Goal: Transaction & Acquisition: Purchase product/service

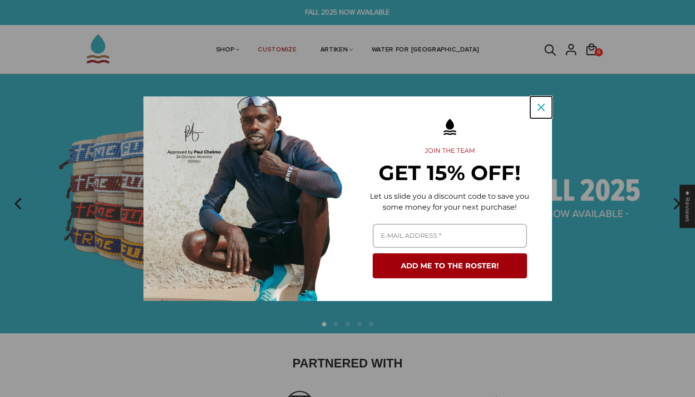
click at [541, 110] on icon "close icon" at bounding box center [541, 107] width 7 height 7
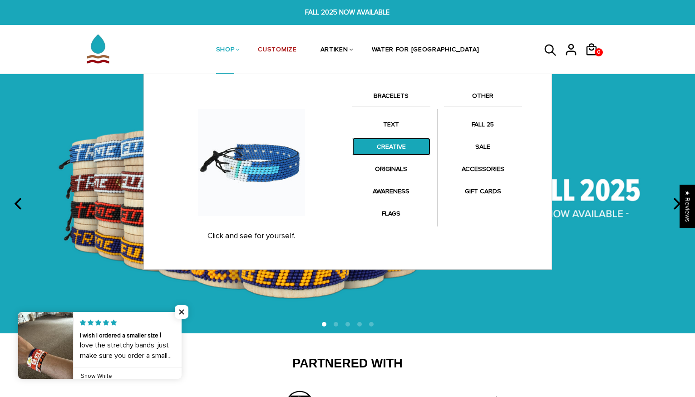
click at [400, 149] on link "CREATIVE" at bounding box center [391, 147] width 78 height 18
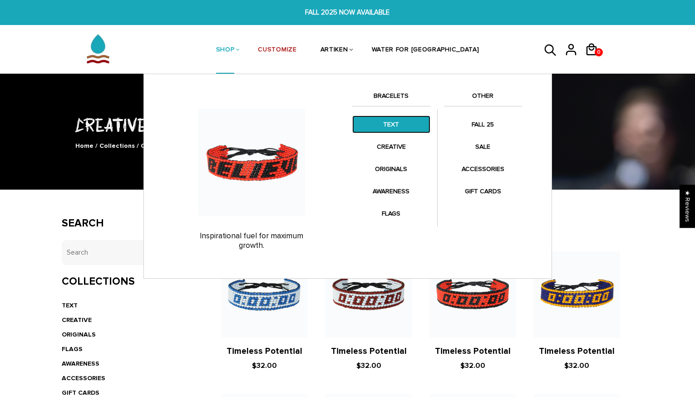
click at [392, 123] on link "TEXT" at bounding box center [391, 124] width 78 height 18
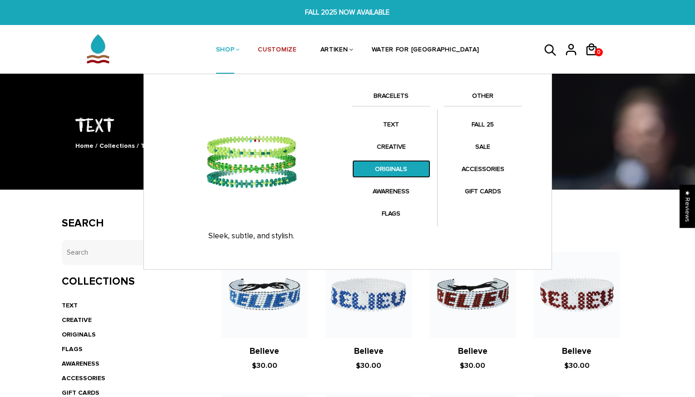
click at [410, 165] on link "ORIGINALS" at bounding box center [391, 169] width 78 height 18
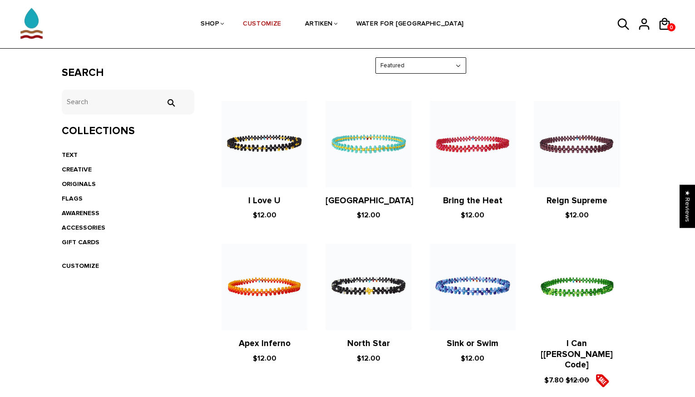
scroll to position [211, 0]
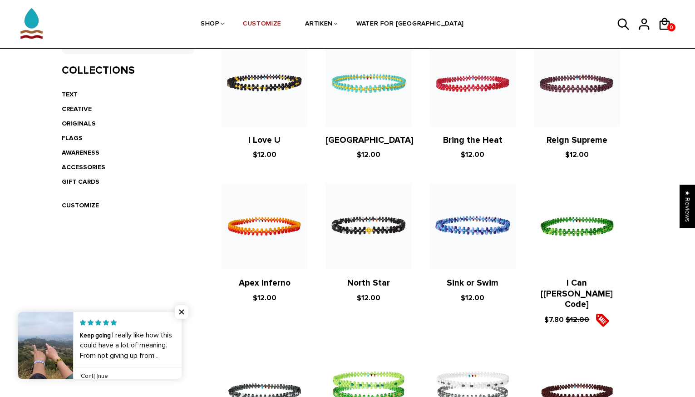
click at [182, 330] on link at bounding box center [182, 345] width 0 height 67
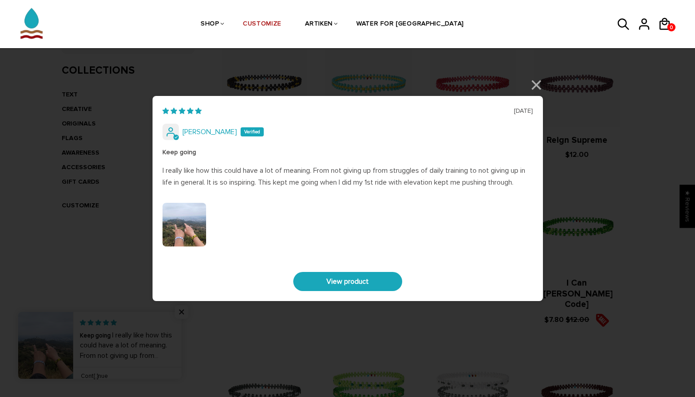
click at [217, 205] on div at bounding box center [348, 226] width 371 height 47
click at [190, 216] on img "Link to user picture 0" at bounding box center [185, 225] width 44 height 44
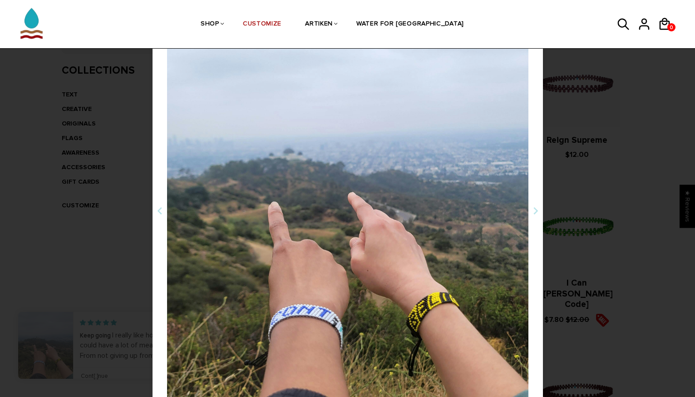
scroll to position [248, 0]
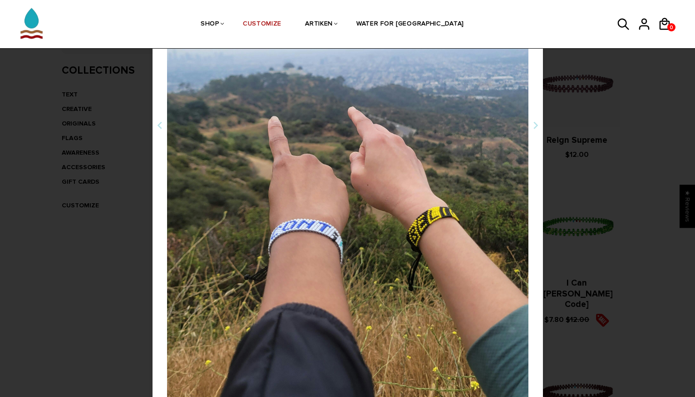
click at [44, 258] on div "06/15/2025 Jaica Castro Keep going I really like how this could have a lot of m…" at bounding box center [347, 198] width 695 height 397
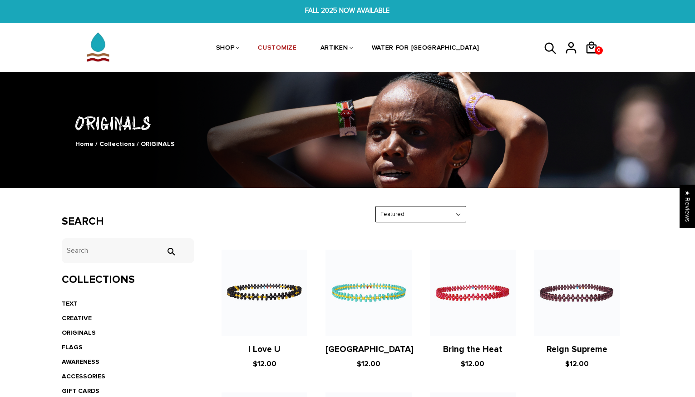
scroll to position [0, 0]
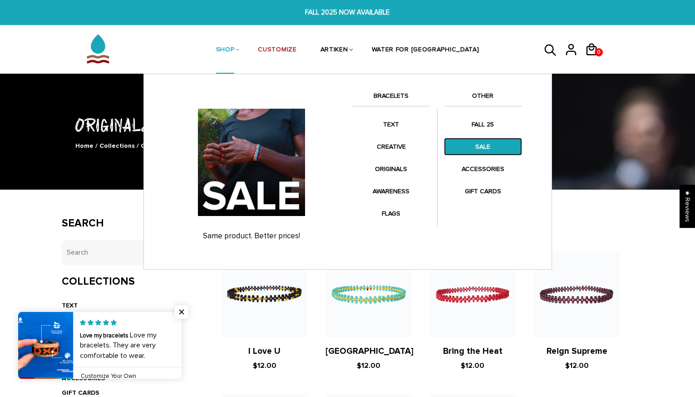
click at [492, 149] on link "SALE" at bounding box center [483, 147] width 78 height 18
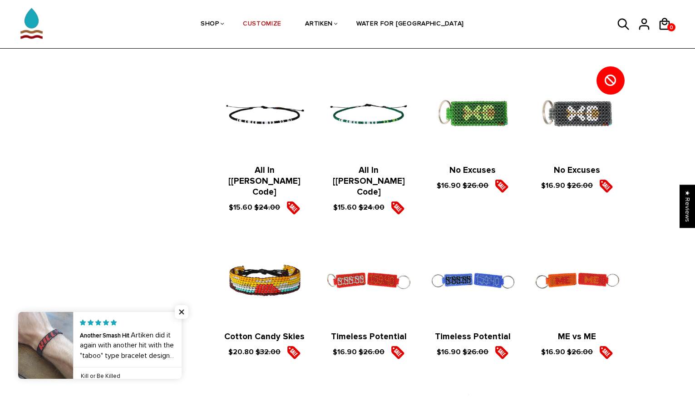
scroll to position [1082, 0]
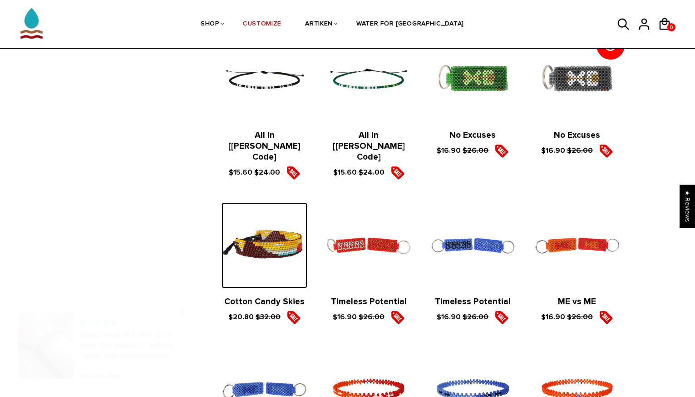
click at [247, 227] on img at bounding box center [265, 245] width 86 height 86
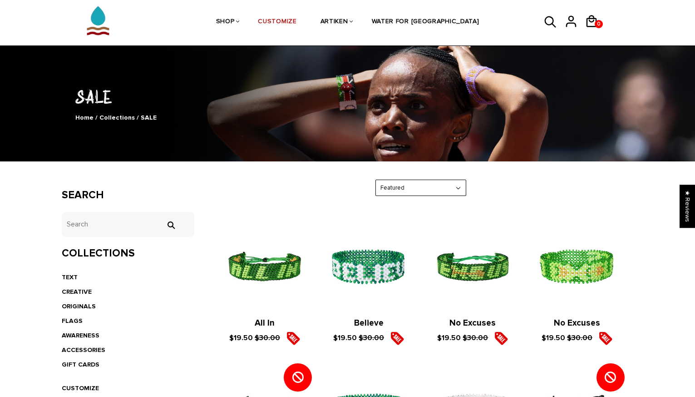
scroll to position [0, 0]
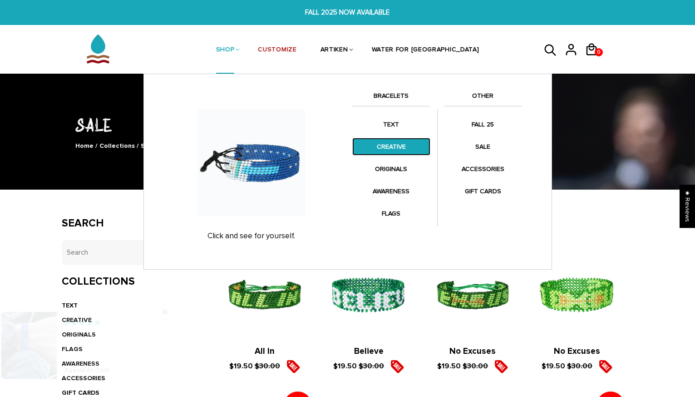
click at [399, 143] on link "CREATIVE" at bounding box center [391, 147] width 78 height 18
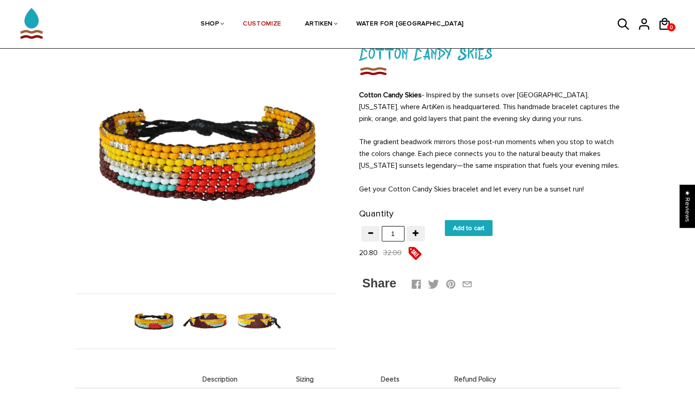
scroll to position [73, 0]
